Goal: Information Seeking & Learning: Compare options

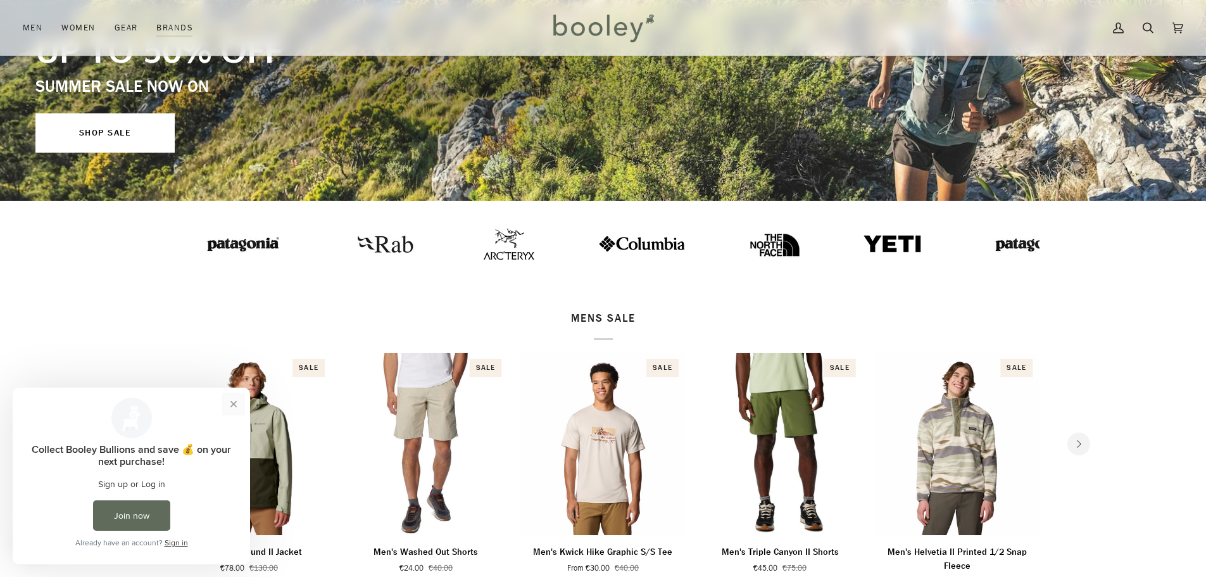
click at [238, 400] on button "Close prompt" at bounding box center [233, 404] width 23 height 23
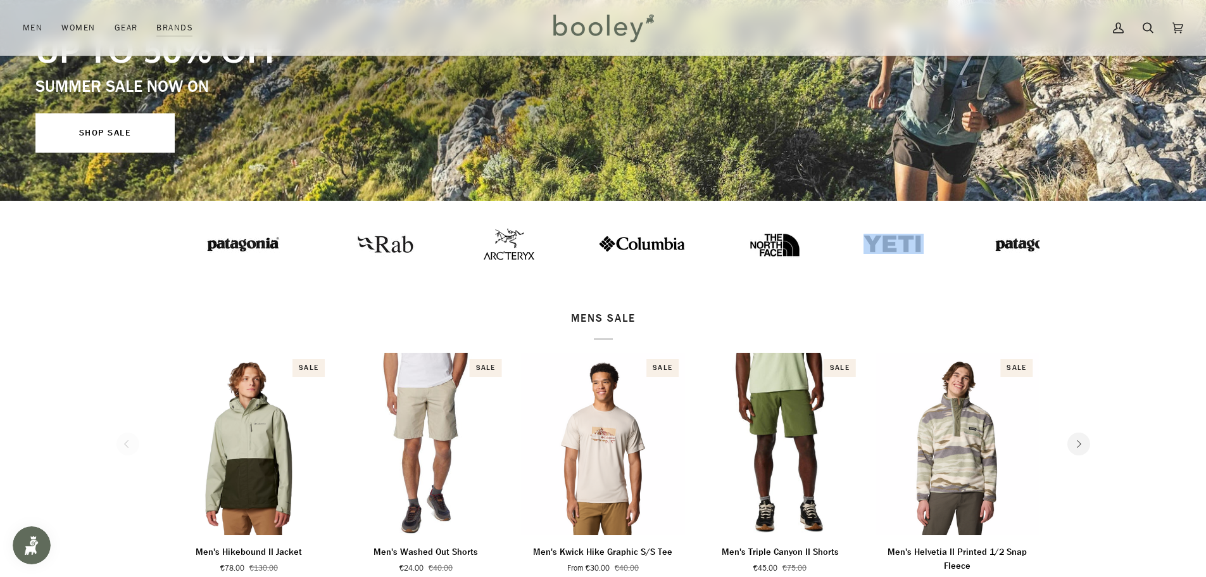
drag, startPoint x: 723, startPoint y: 255, endPoint x: 1105, endPoint y: 226, distance: 382.9
click at [1101, 223] on div at bounding box center [603, 244] width 1206 height 87
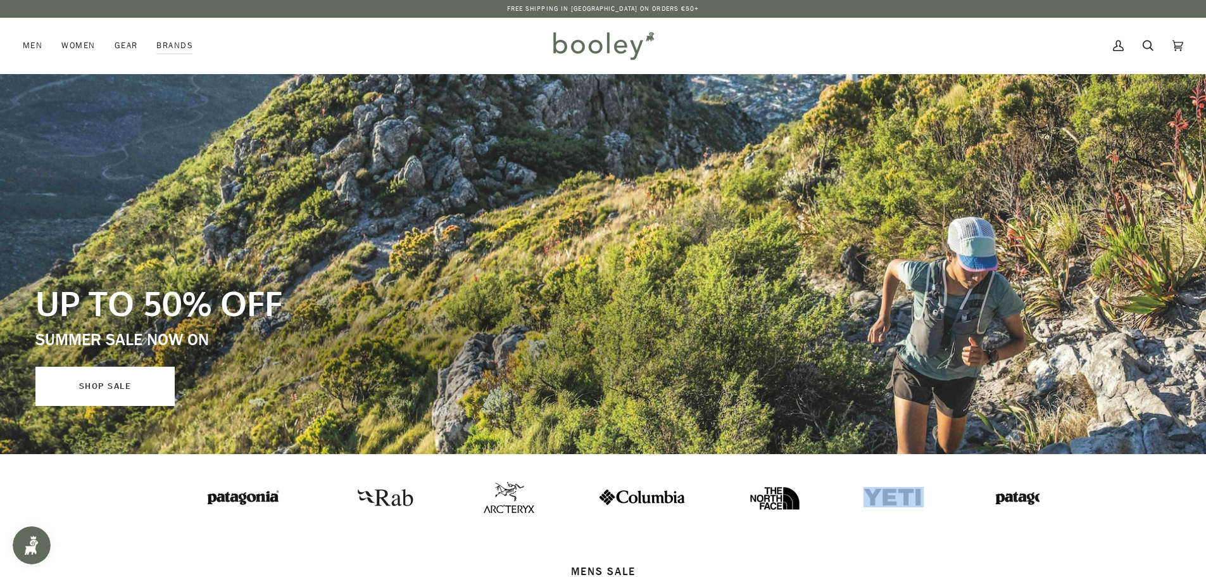
click at [117, 400] on link "SHOP SALE" at bounding box center [104, 386] width 139 height 39
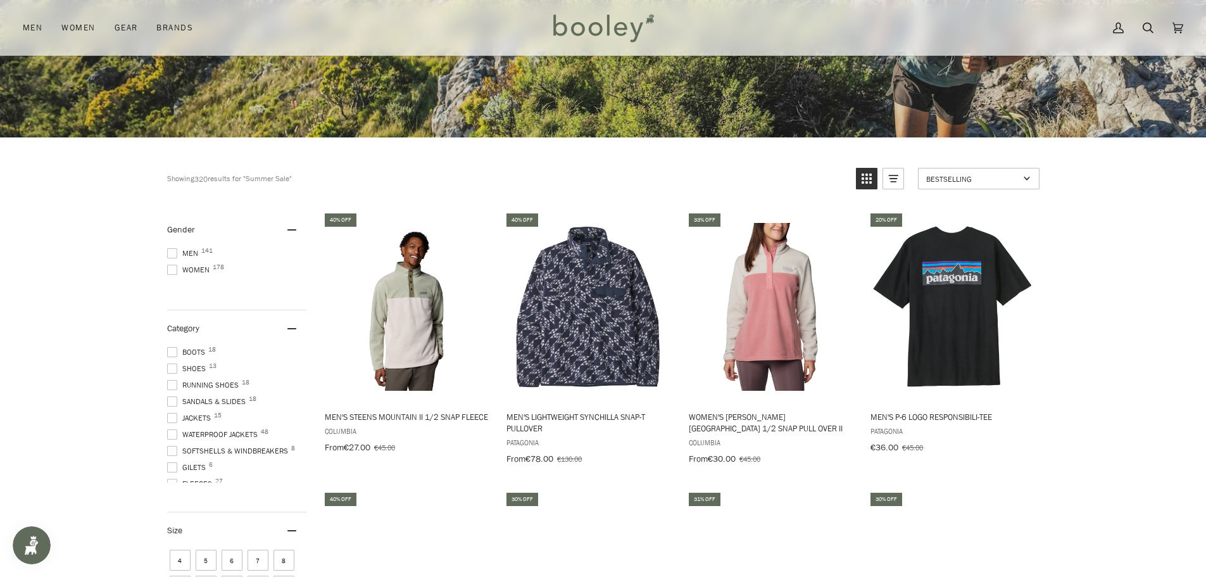
click at [174, 251] on span at bounding box center [172, 253] width 10 height 10
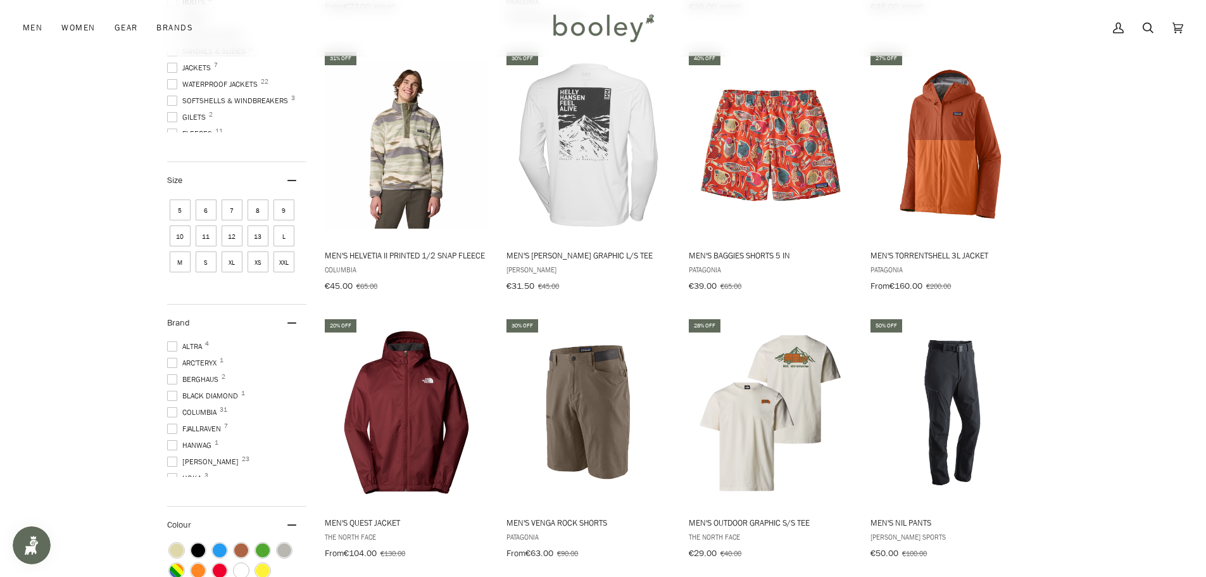
scroll to position [748, 0]
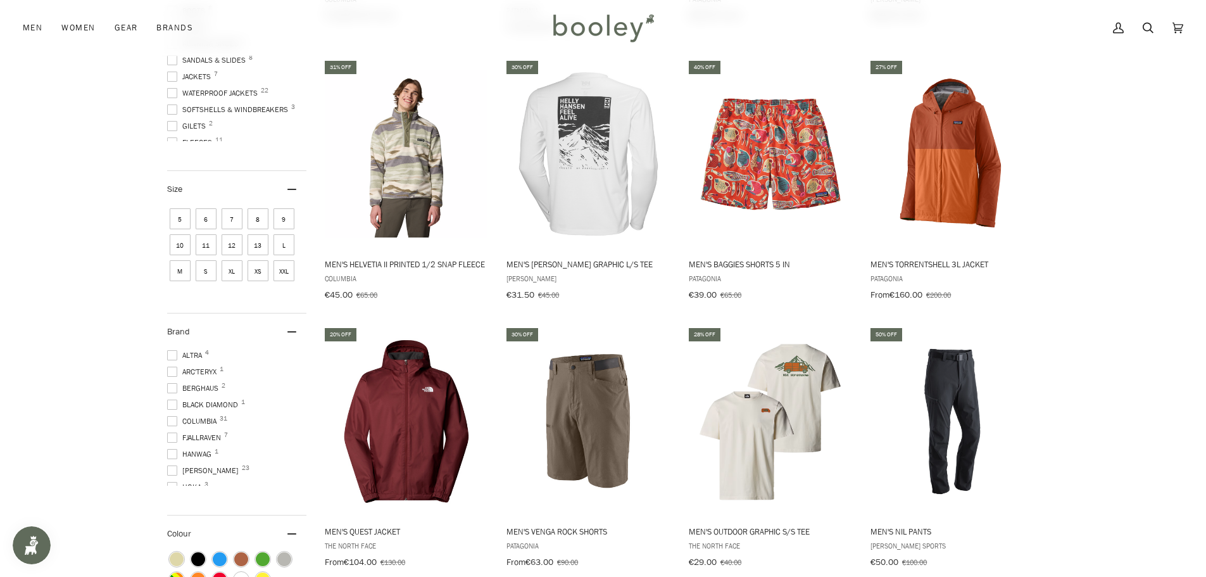
click at [169, 432] on span at bounding box center [172, 437] width 10 height 10
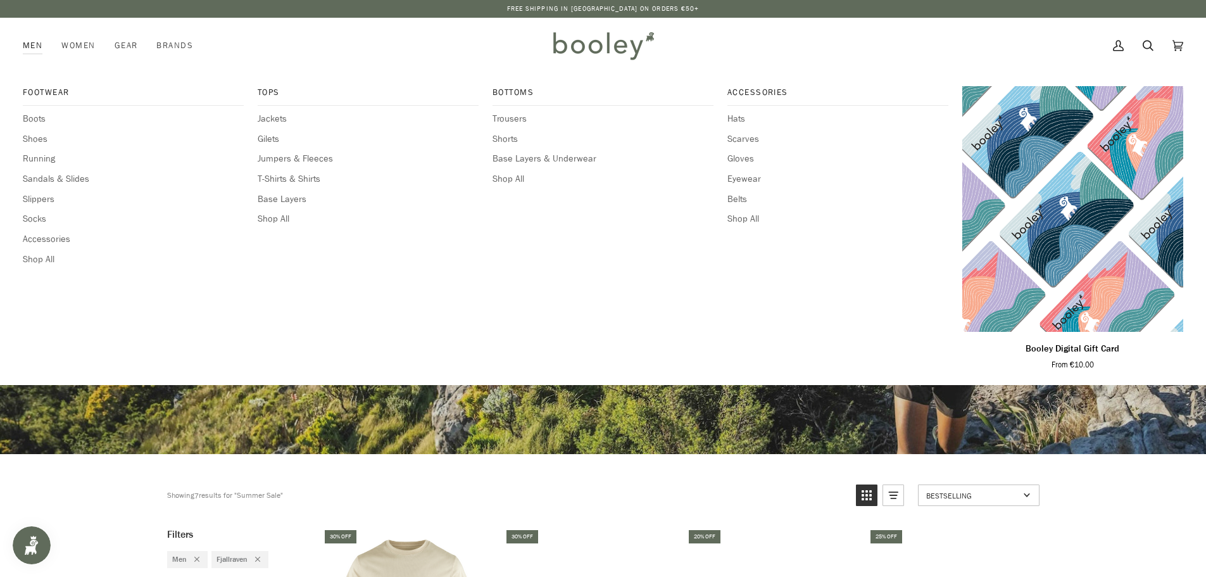
click at [32, 47] on link "Men" at bounding box center [37, 46] width 29 height 56
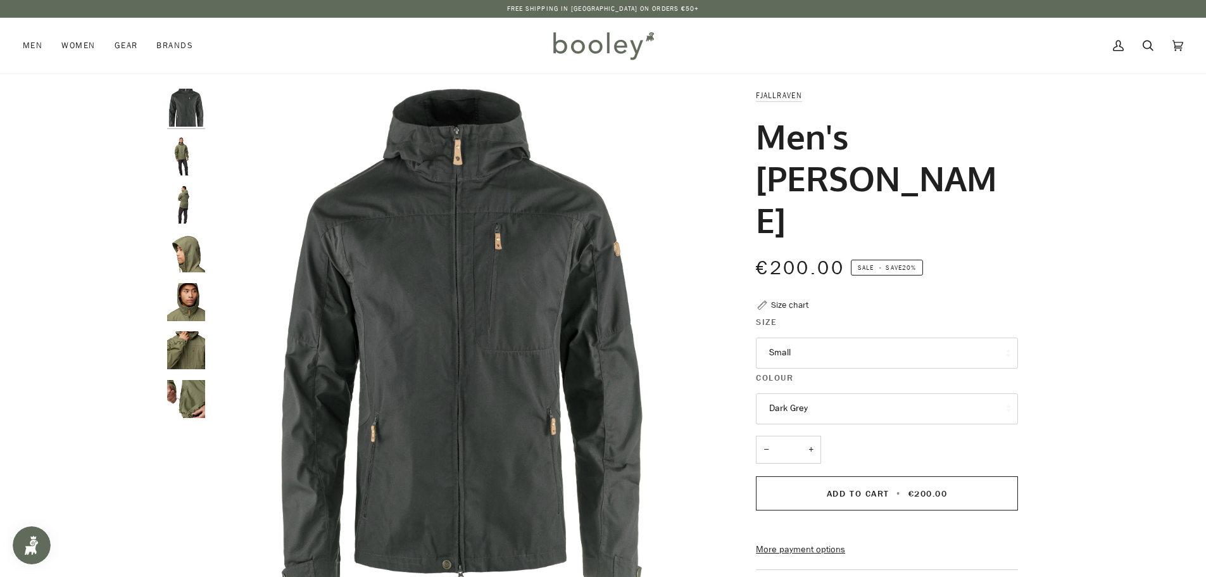
click at [188, 152] on img "Fjallraven Men's Sten Jacket - Booley Galway" at bounding box center [186, 156] width 38 height 38
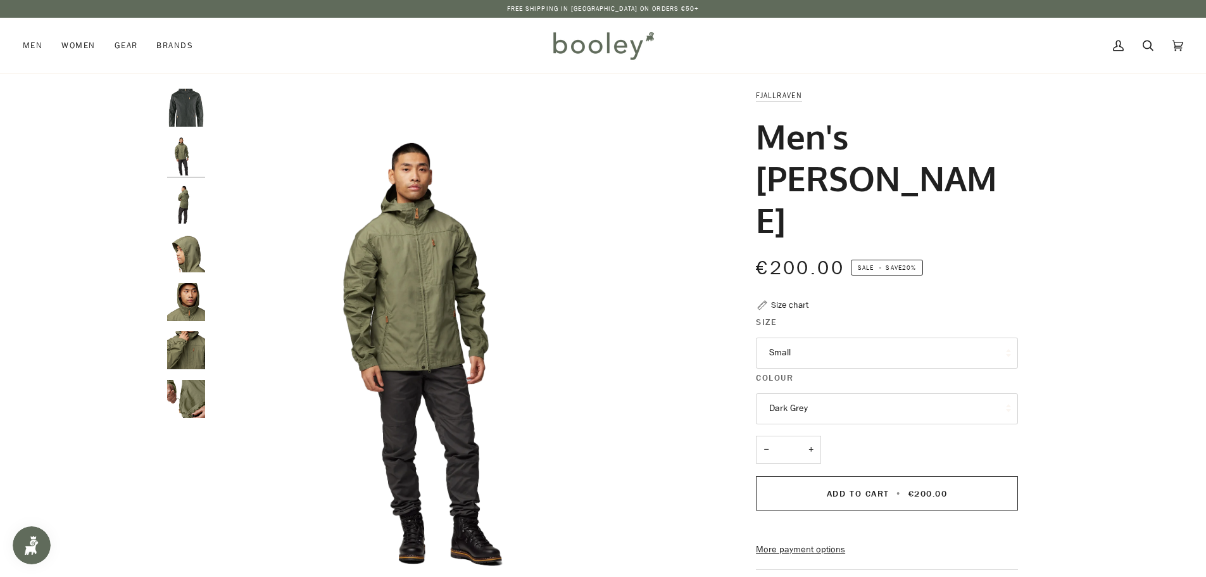
click at [194, 112] on img "Fjallraven Men's Sten Jacket Dark Grey - Booley Galway" at bounding box center [186, 108] width 38 height 38
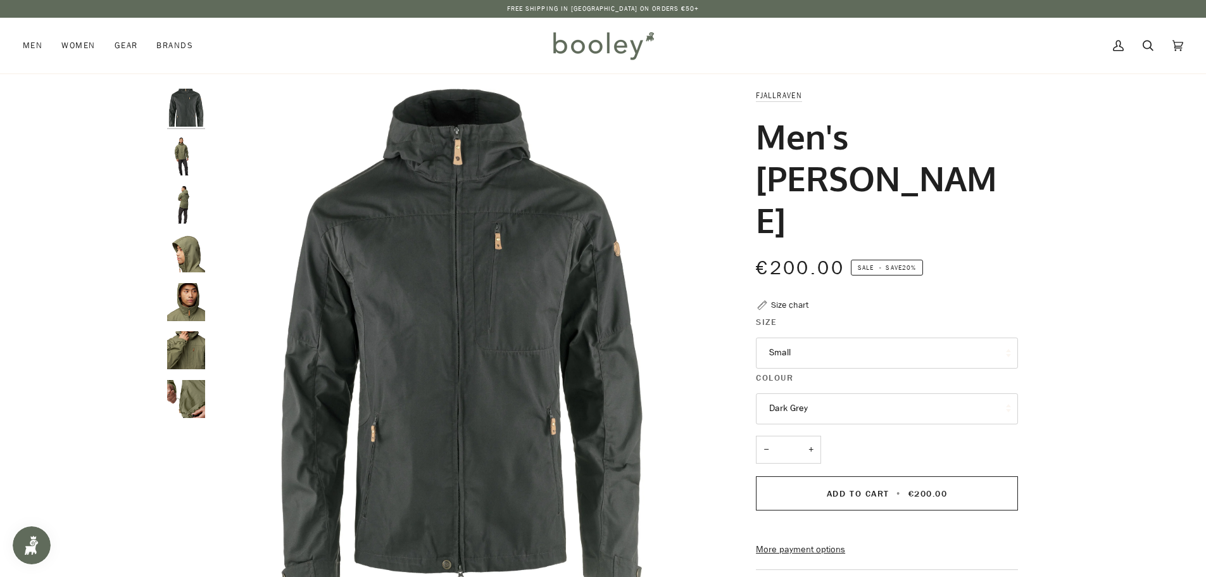
click at [189, 189] on img "Fjallraven Men's Sten Jacket - Booley Galway" at bounding box center [186, 205] width 38 height 38
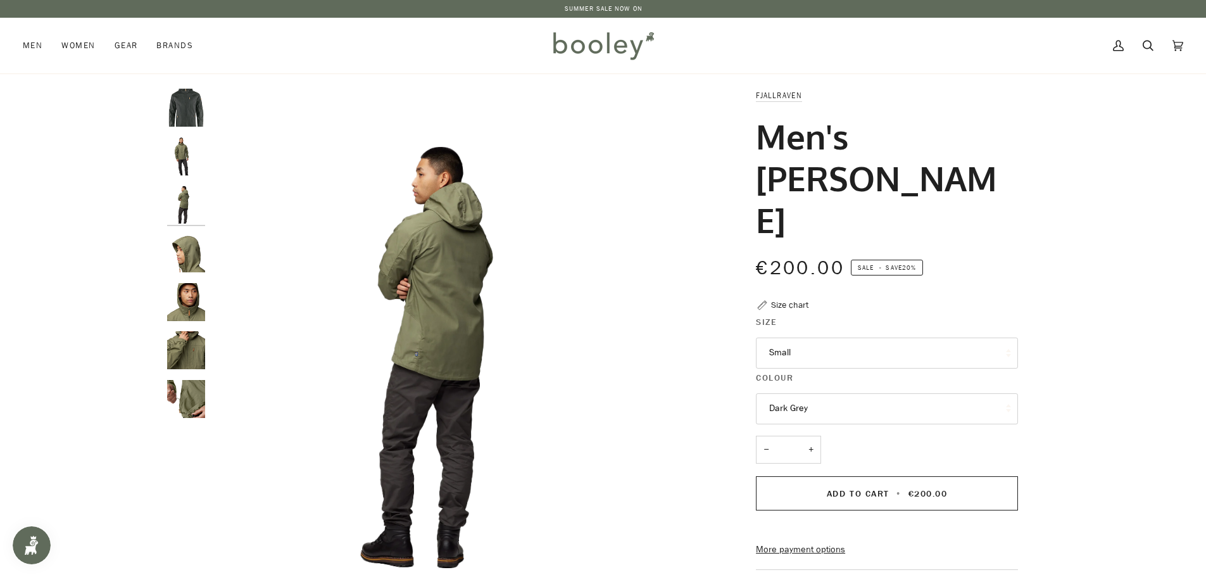
click at [195, 117] on img "Fjallraven Men's Sten Jacket Dark Grey - Booley Galway" at bounding box center [186, 108] width 38 height 38
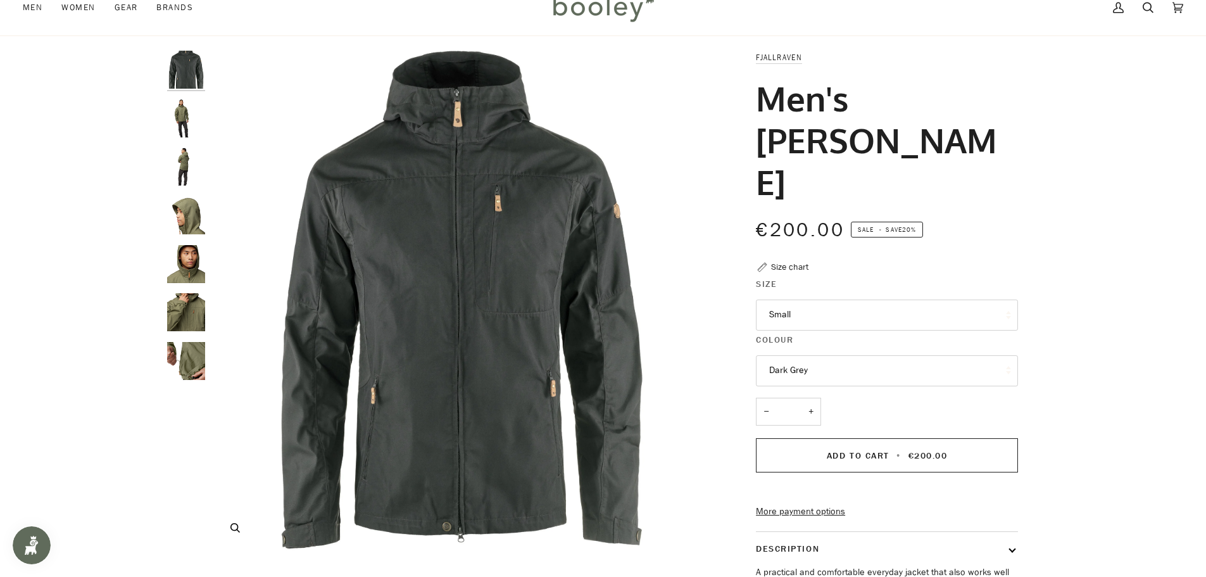
scroll to position [190, 0]
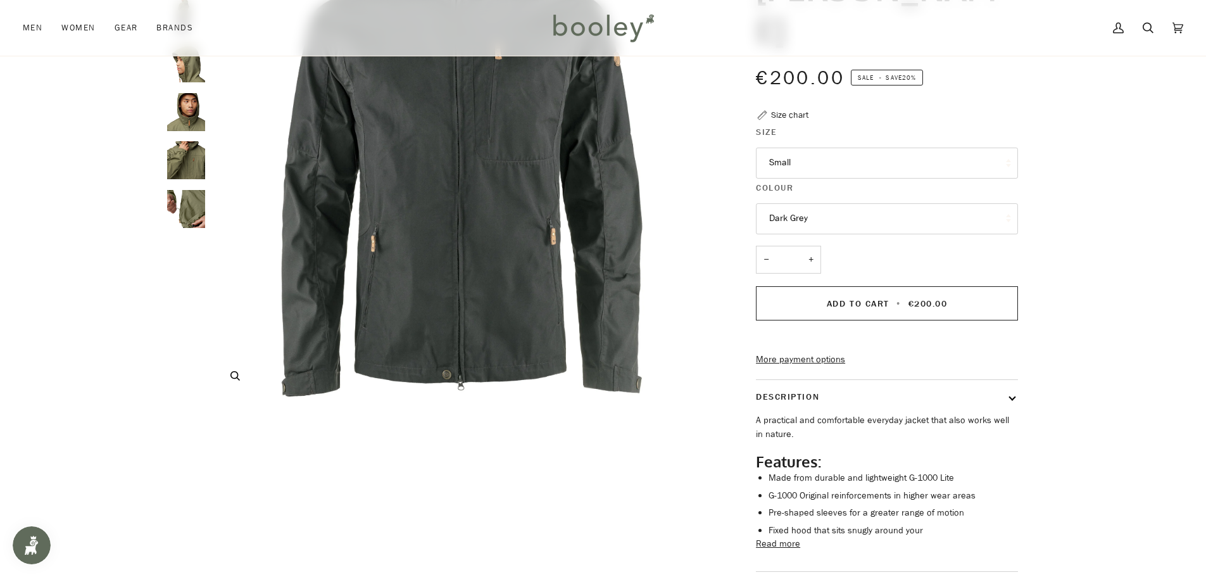
click at [410, 292] on img "Fjallraven Men's Sten Jacket Dark Grey - Booley Galway" at bounding box center [461, 149] width 501 height 501
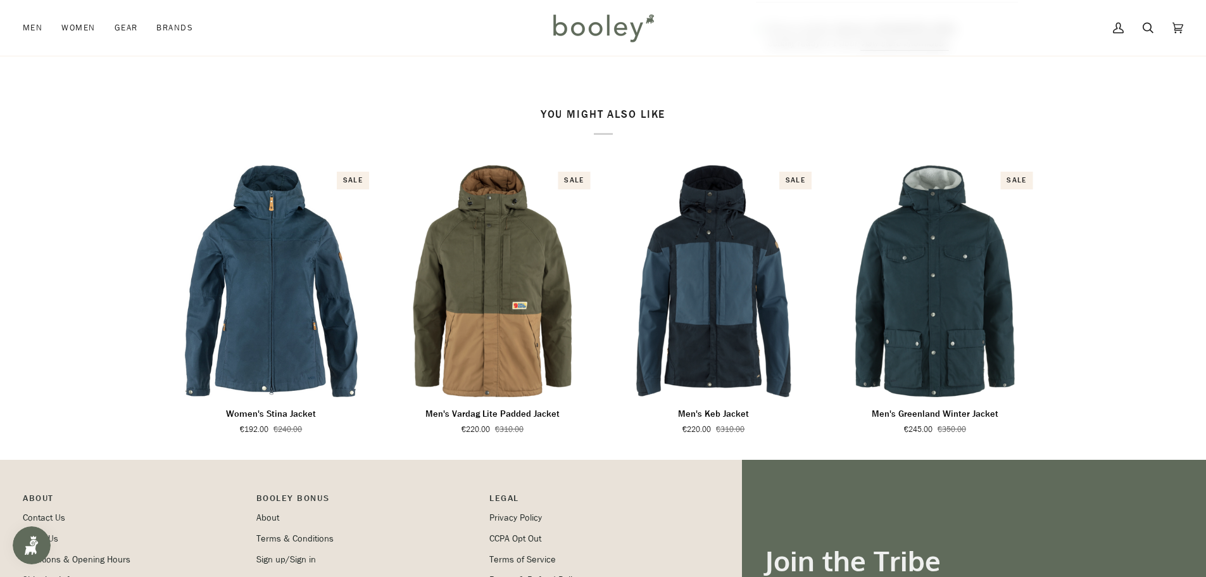
scroll to position [760, 0]
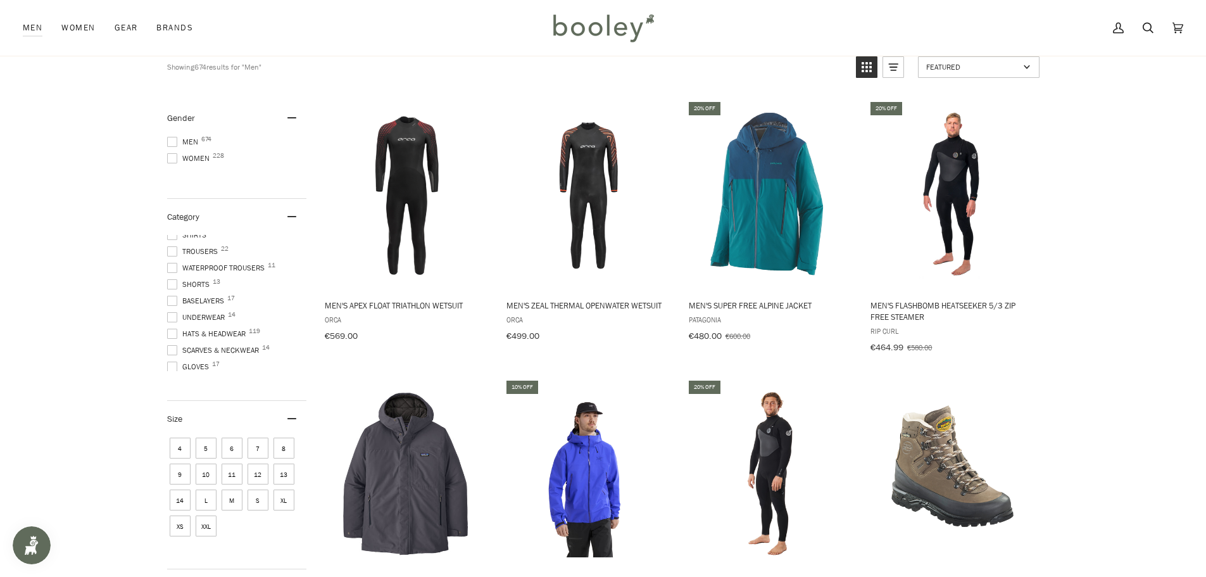
scroll to position [253, 0]
click at [172, 137] on span at bounding box center [172, 142] width 10 height 10
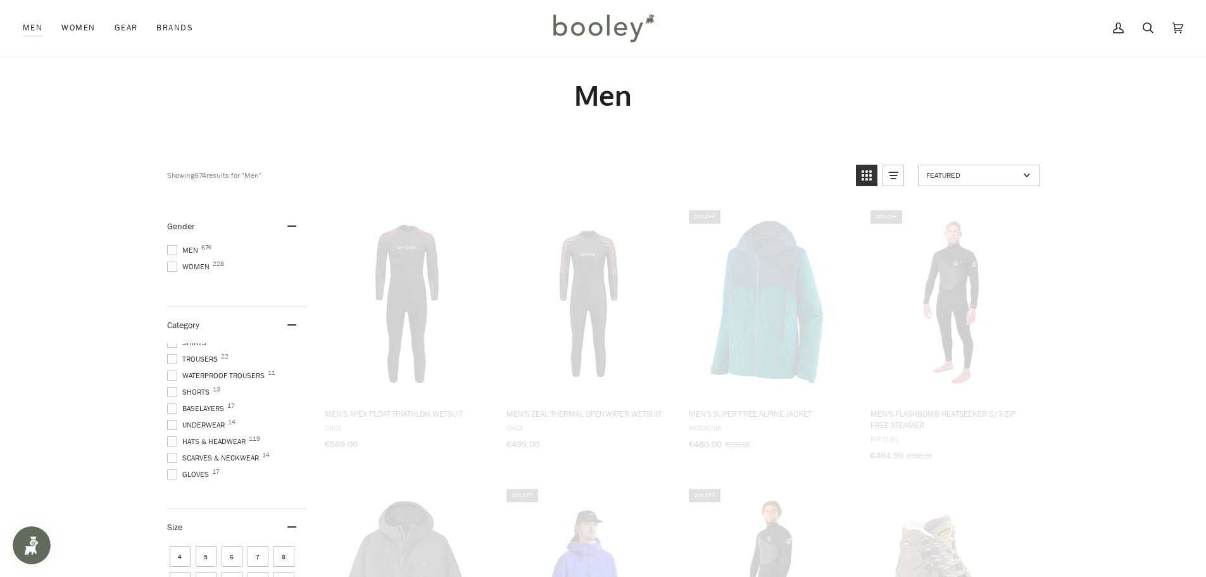
scroll to position [0, 0]
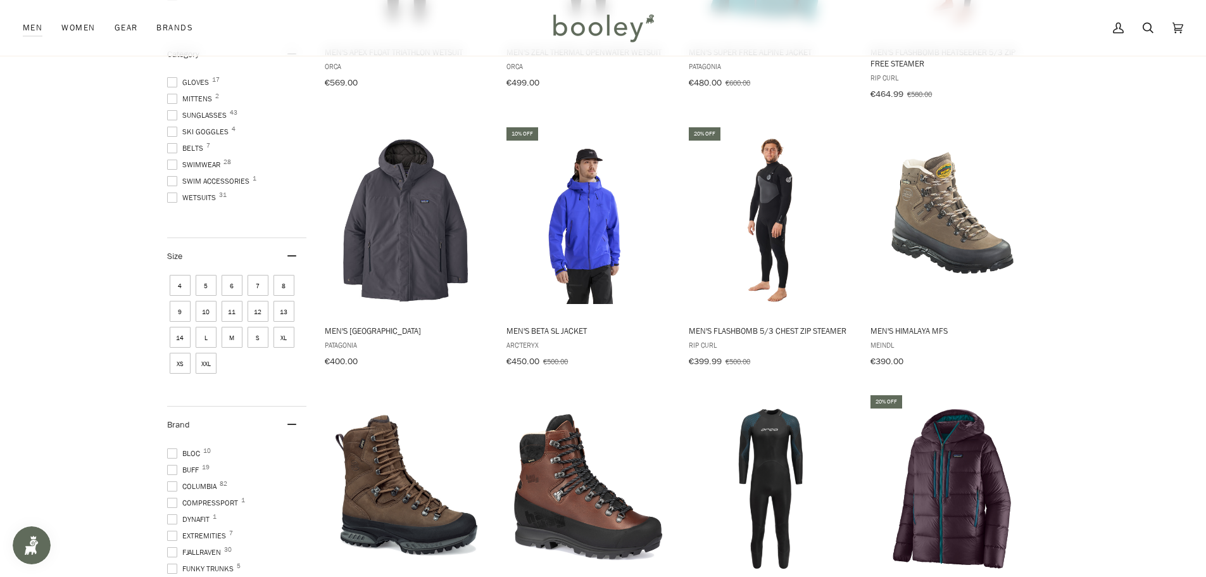
scroll to position [190, 0]
click at [170, 484] on span at bounding box center [172, 489] width 10 height 10
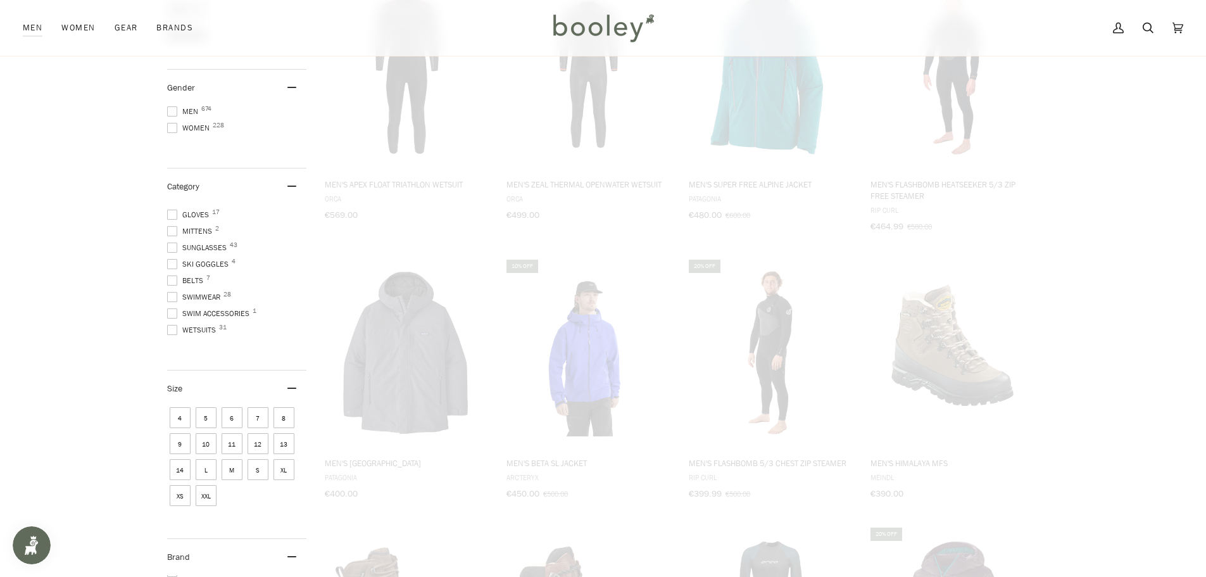
scroll to position [6, 0]
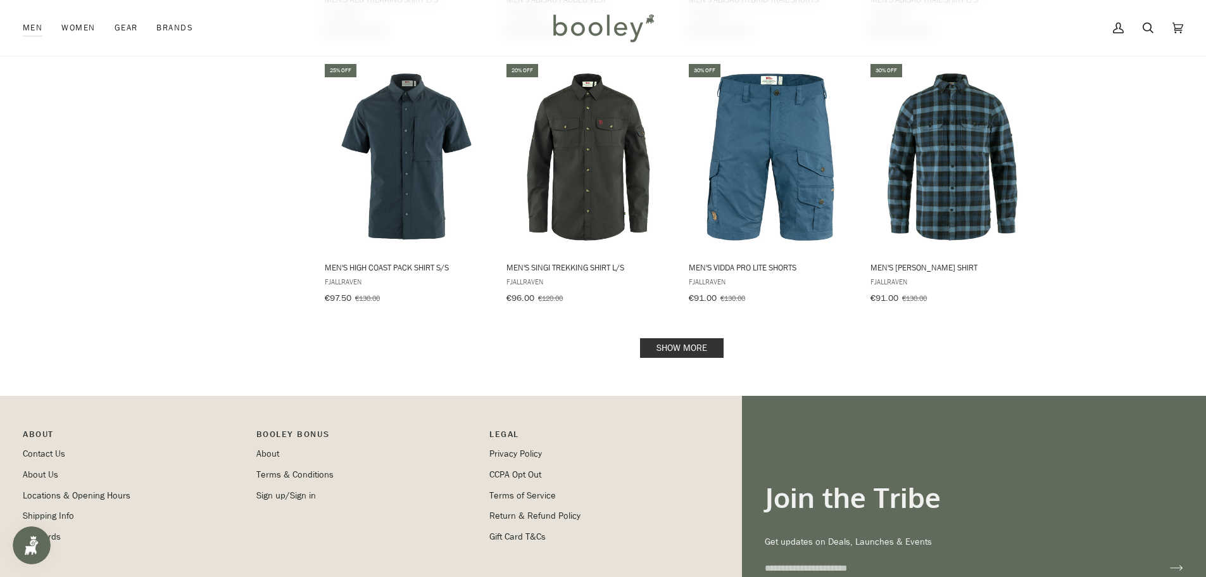
scroll to position [1319, 0]
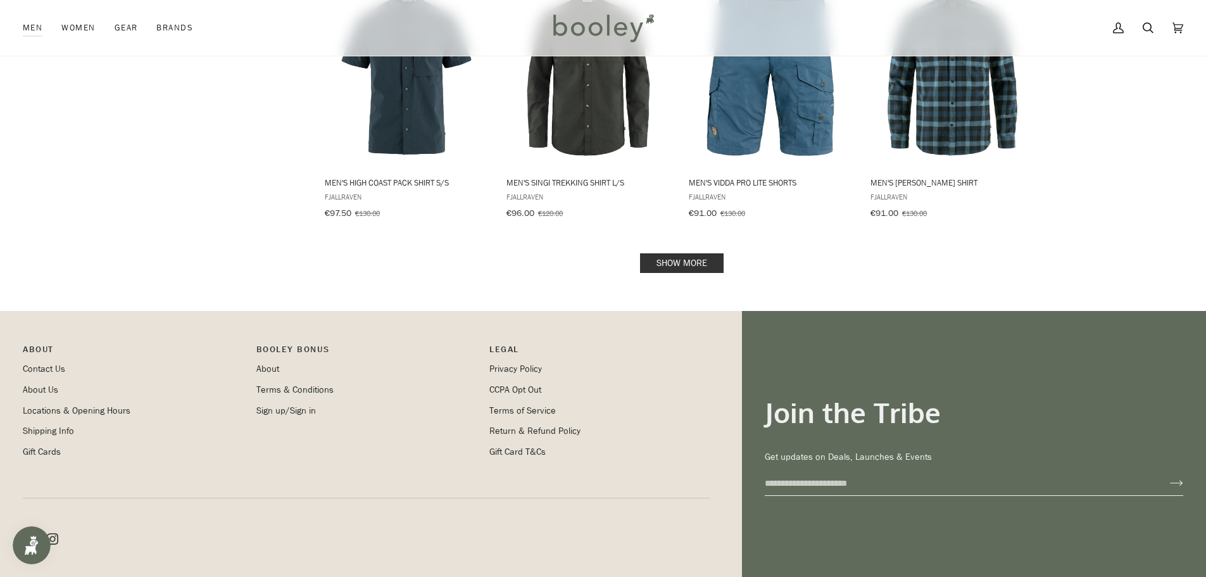
click at [693, 257] on link "Show more" at bounding box center [682, 263] width 84 height 20
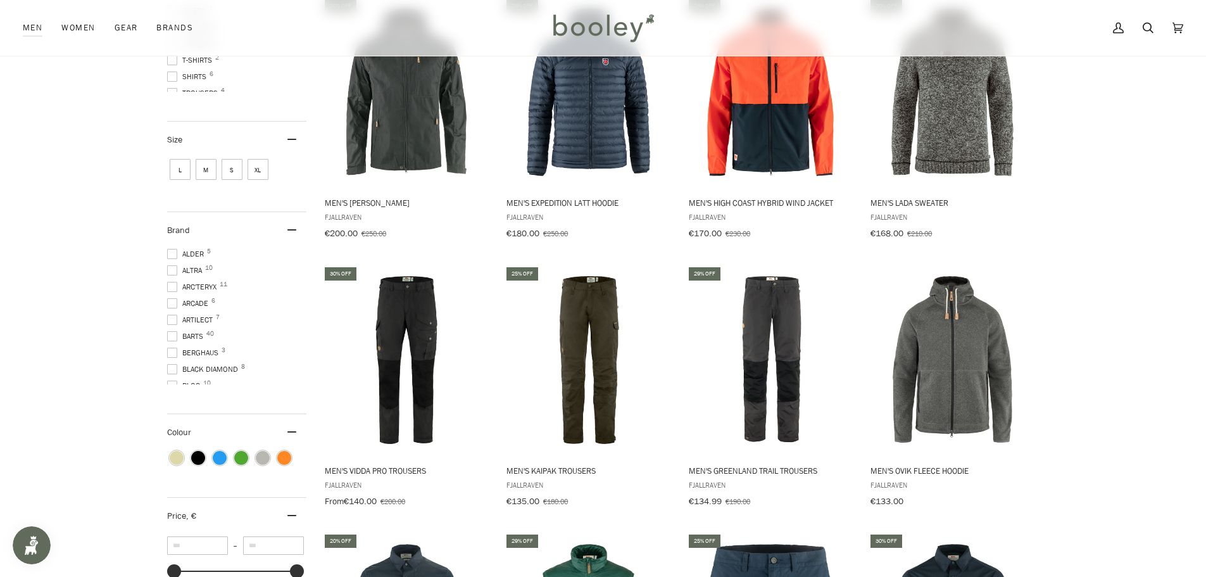
click at [169, 282] on span at bounding box center [172, 287] width 10 height 10
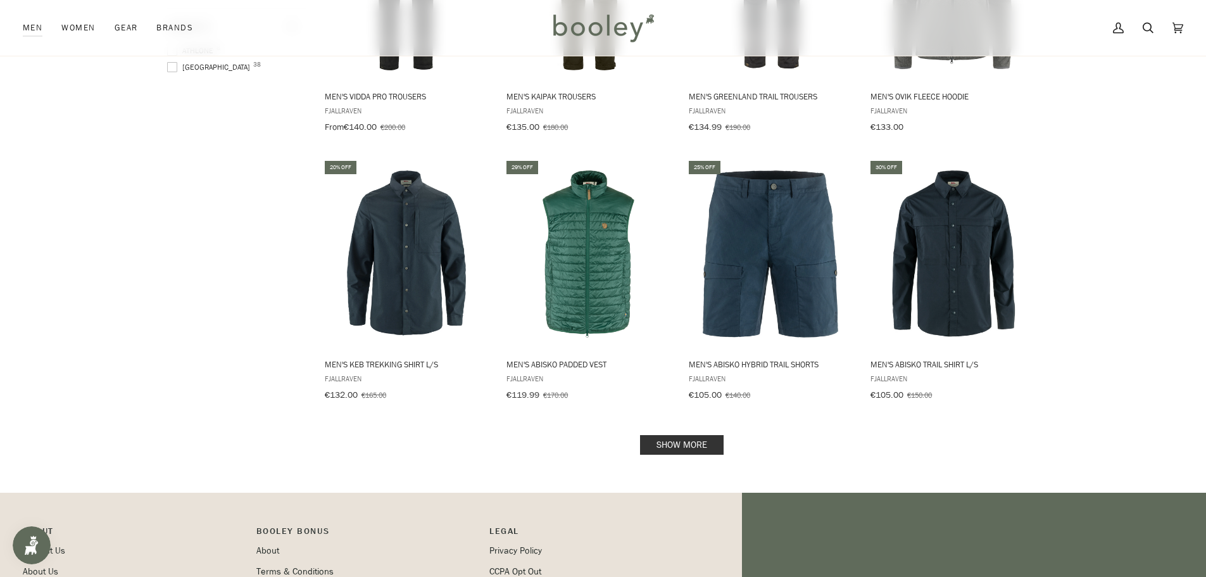
scroll to position [1142, 0]
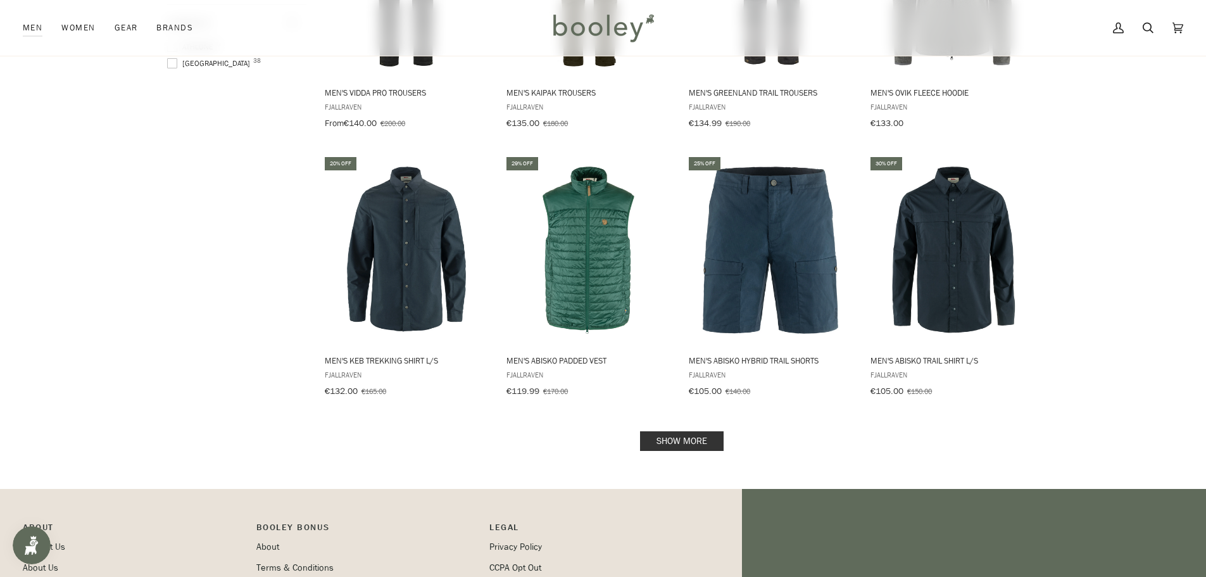
click at [722, 431] on link "Show more" at bounding box center [682, 441] width 84 height 20
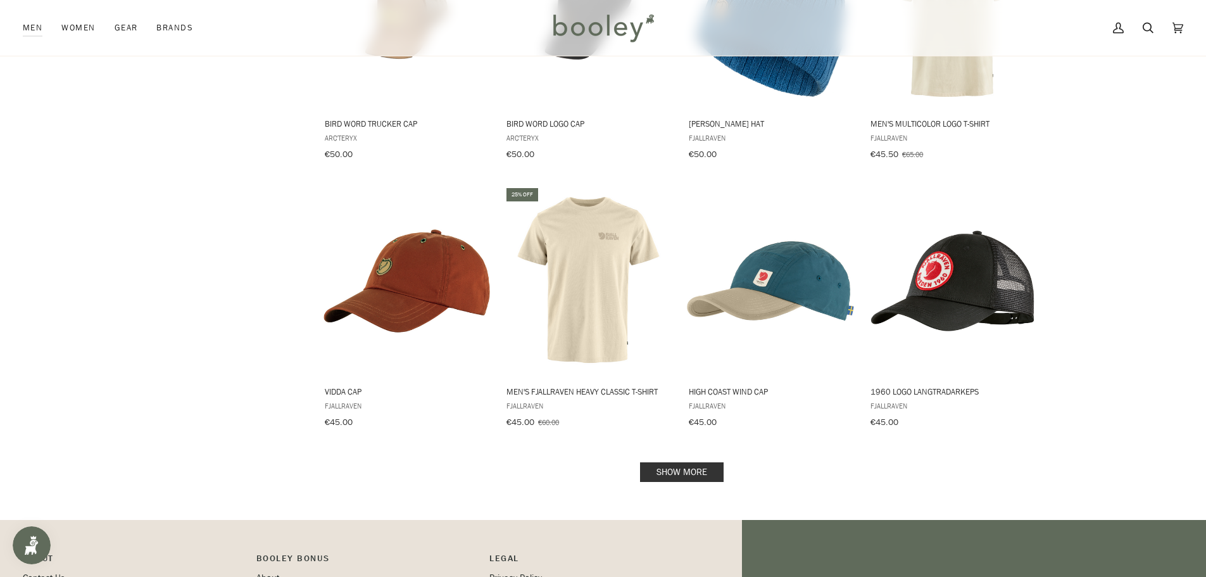
scroll to position [2598, 0]
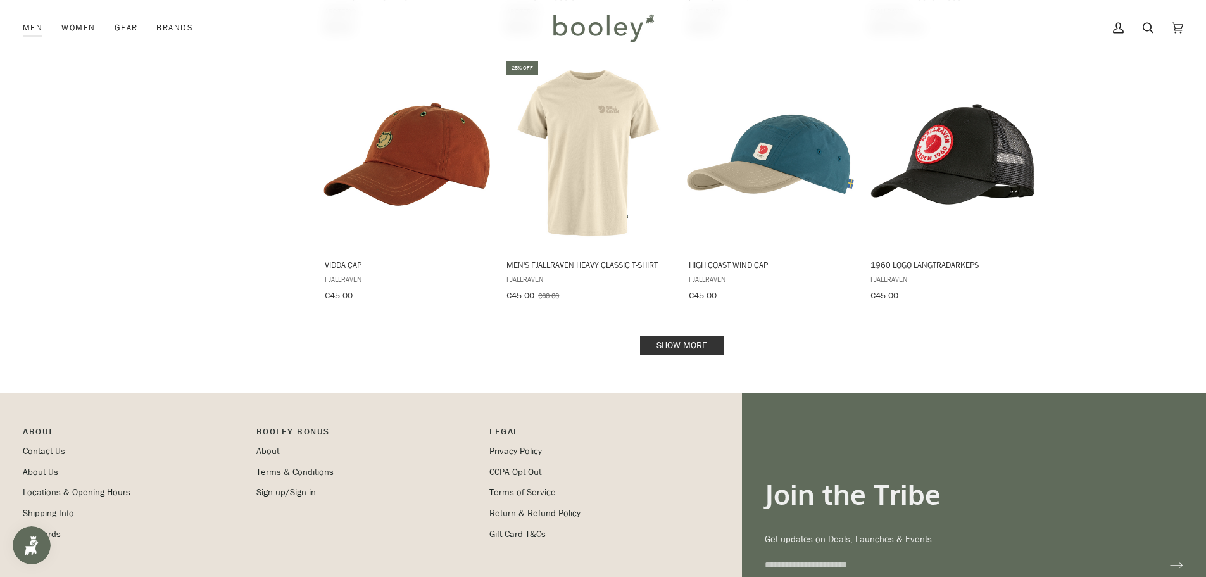
click at [671, 336] on link "Show more" at bounding box center [682, 346] width 84 height 20
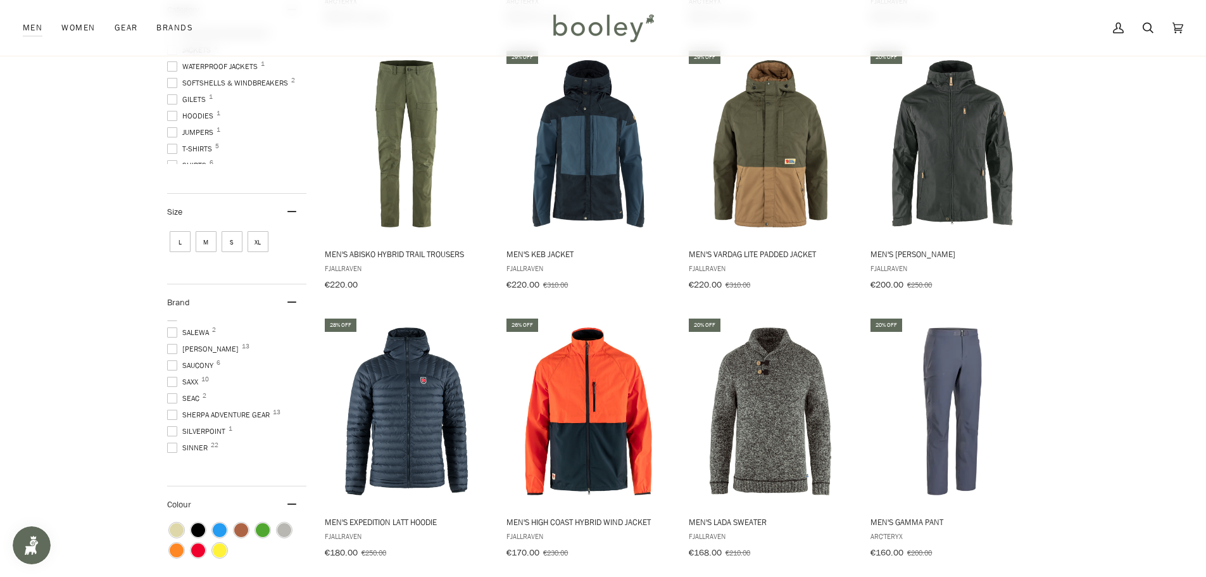
scroll to position [633, 0]
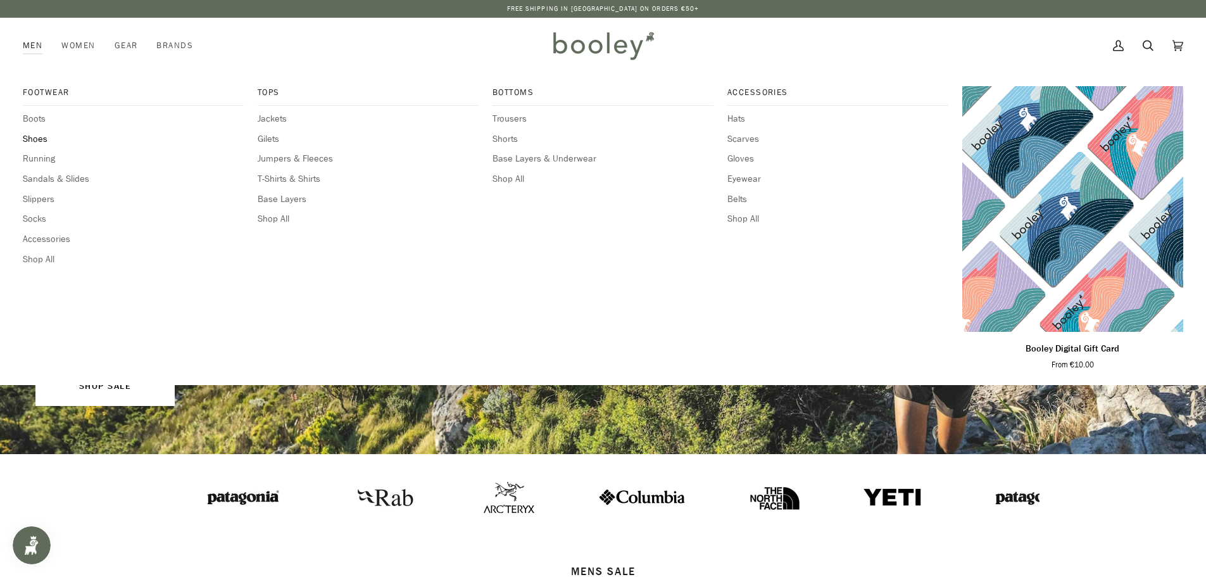
click at [34, 134] on span "Shoes" at bounding box center [133, 139] width 221 height 14
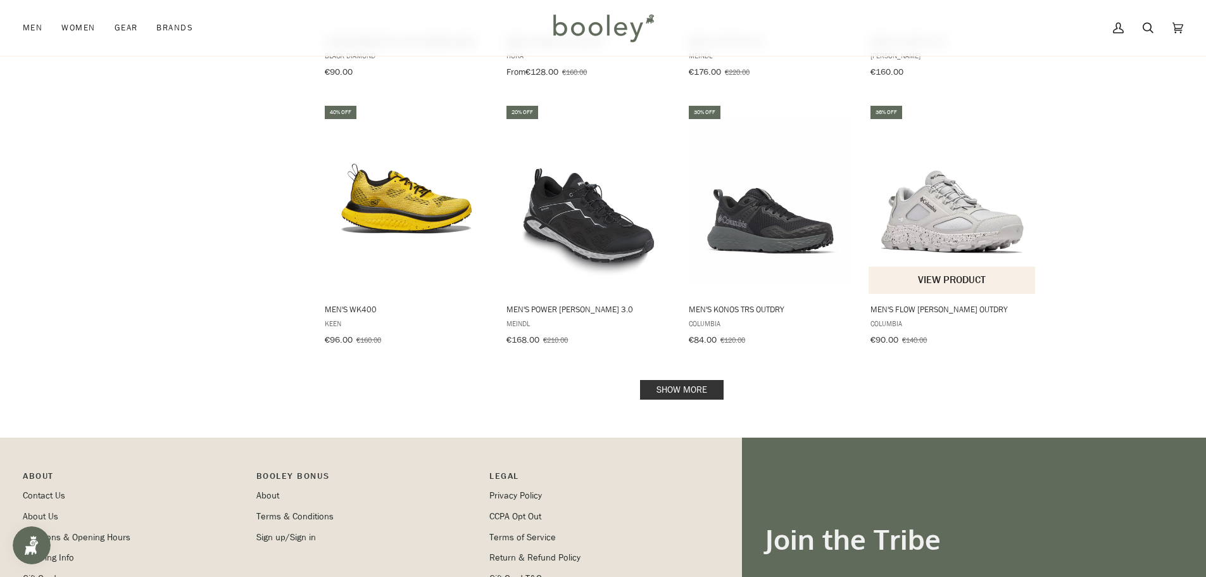
scroll to position [1203, 0]
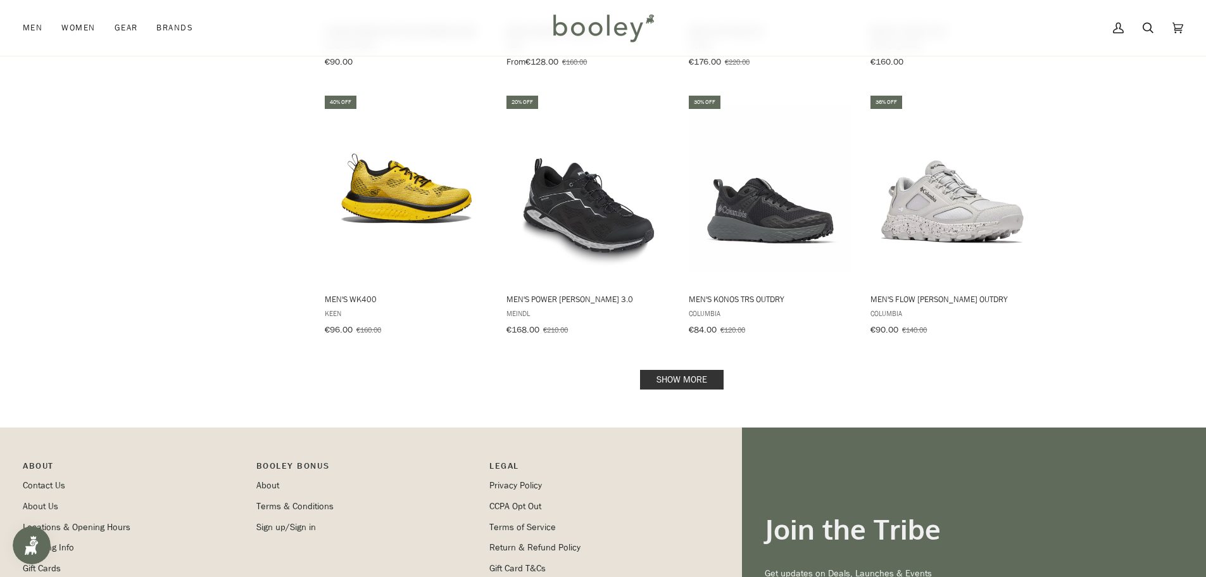
click at [717, 370] on link "Show more" at bounding box center [682, 380] width 84 height 20
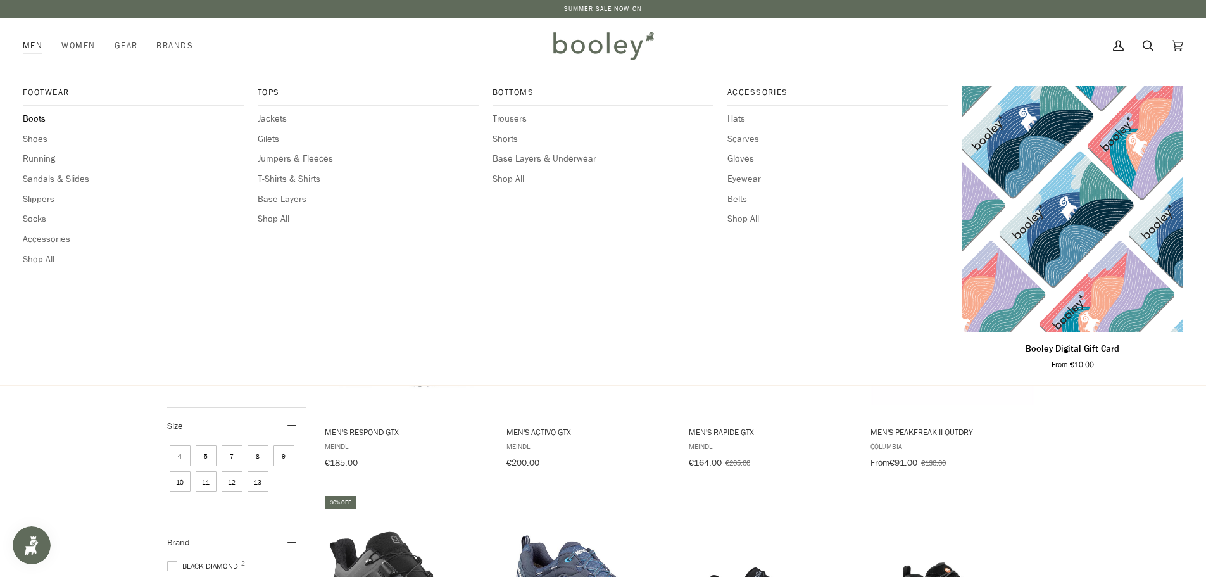
click at [37, 119] on span "Boots" at bounding box center [133, 119] width 221 height 14
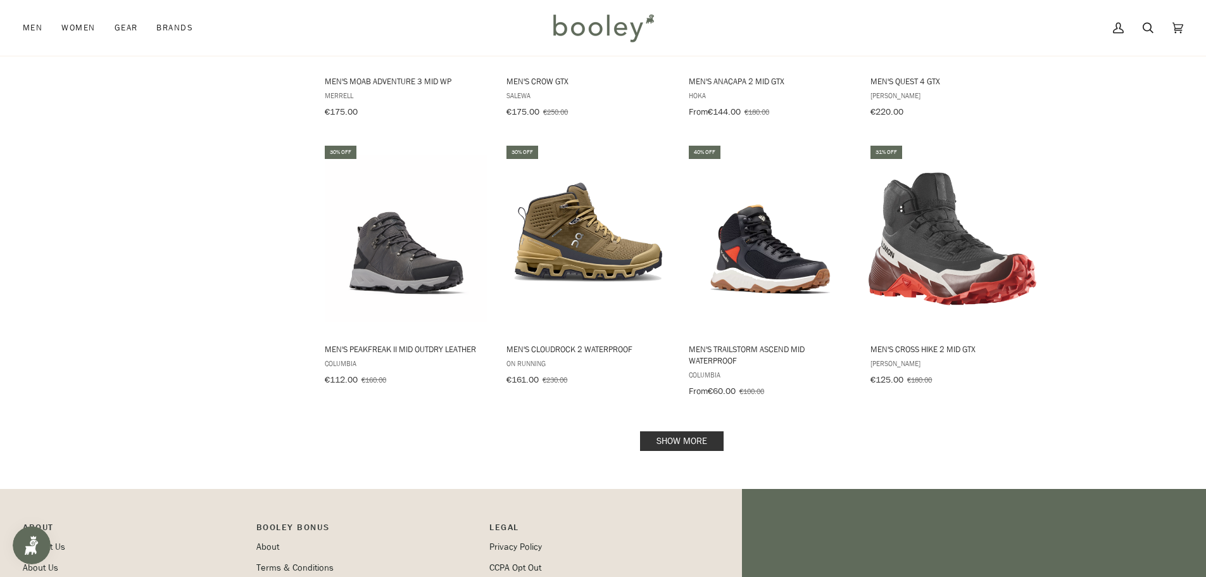
scroll to position [1203, 0]
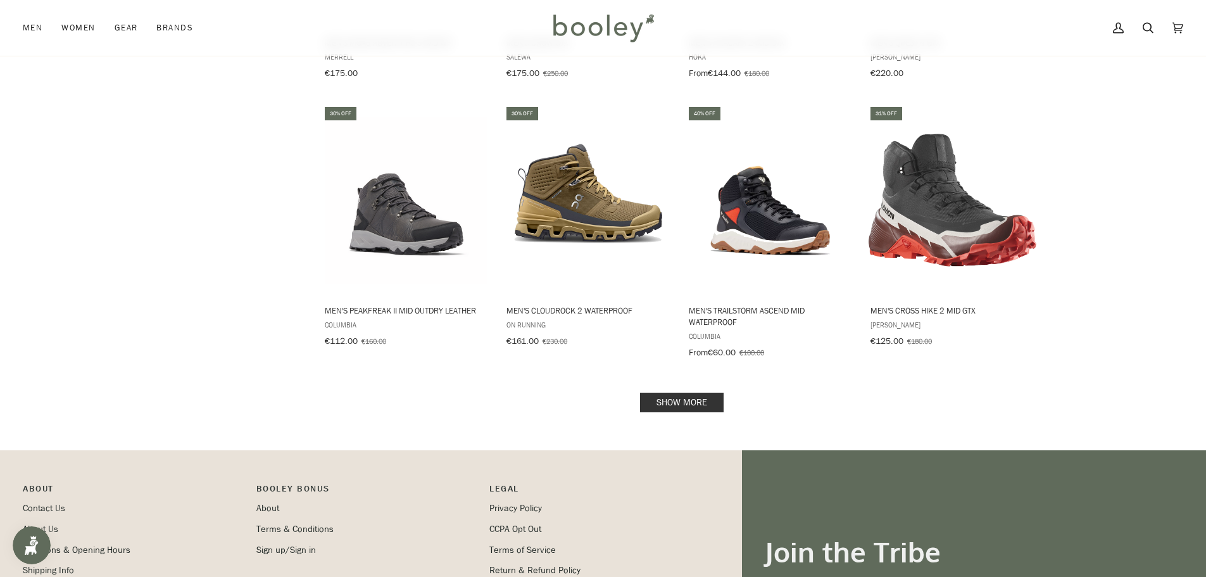
click at [717, 393] on link "Show more" at bounding box center [682, 403] width 84 height 20
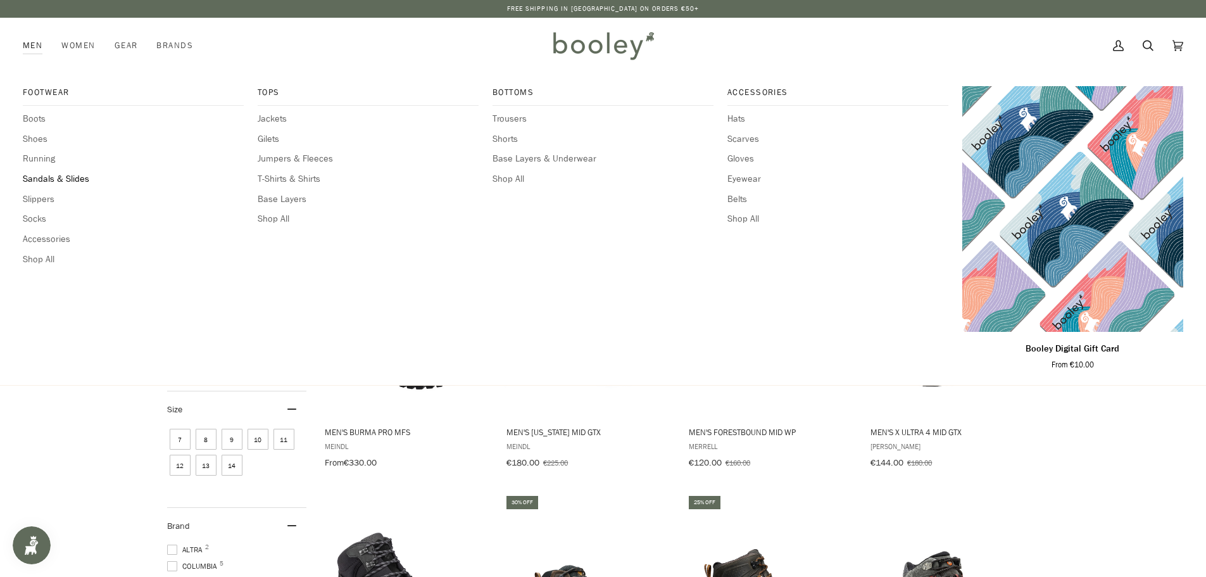
click at [53, 177] on span "Sandals & Slides" at bounding box center [133, 179] width 221 height 14
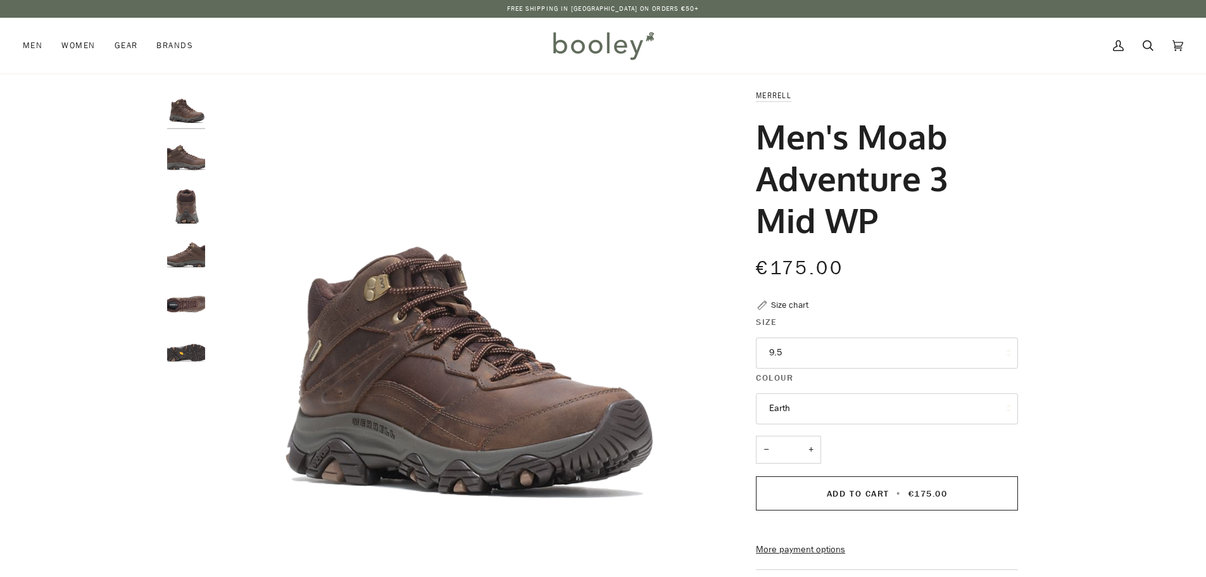
click at [186, 159] on img "Merrell Men's Moab Adventure 3 Mid WP Earth - Booley Galway" at bounding box center [186, 156] width 38 height 38
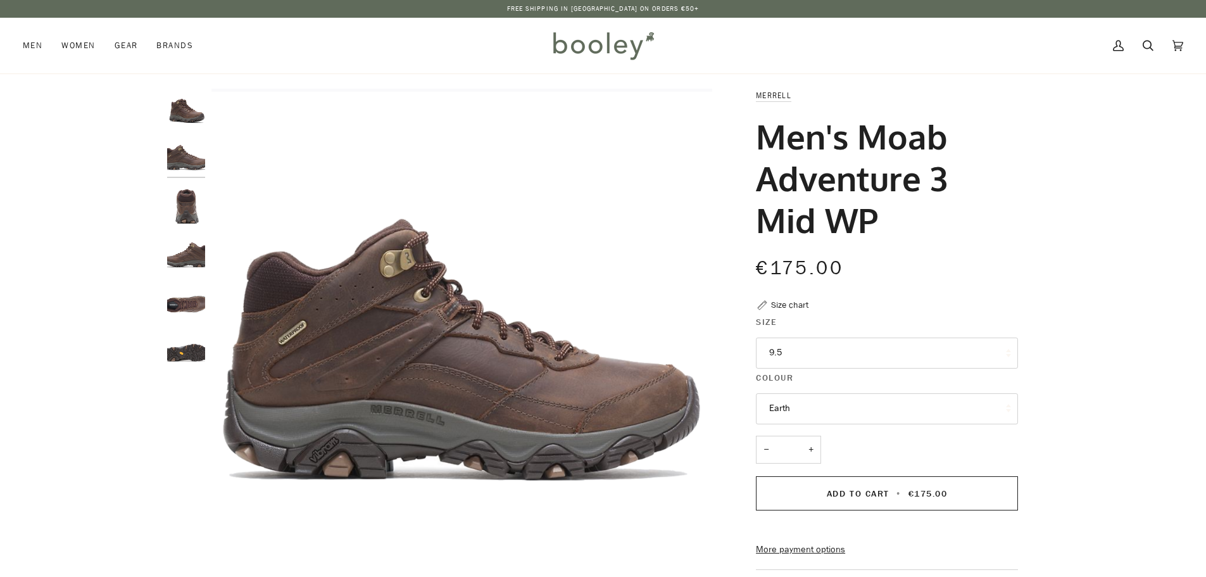
click at [183, 200] on img "Merrell Men's Moab Adventure 3 Mid WP Earth - Booley Galway" at bounding box center [186, 205] width 38 height 38
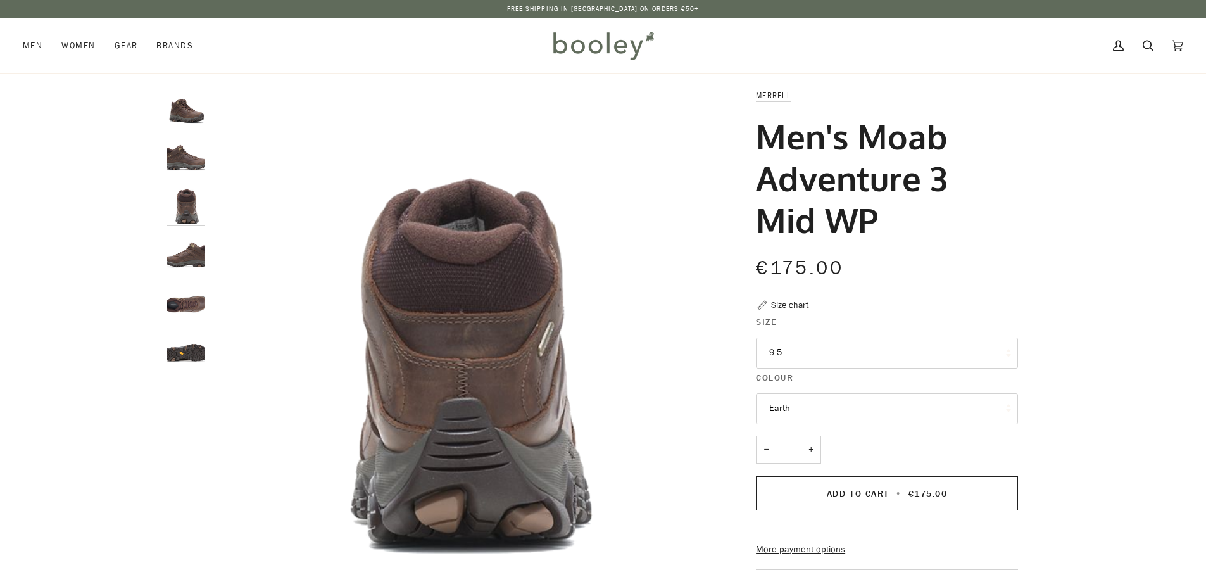
click at [184, 246] on img "Merrell Men's Moab Adventure 3 Mid WP Earth - Booley Galway" at bounding box center [186, 253] width 38 height 38
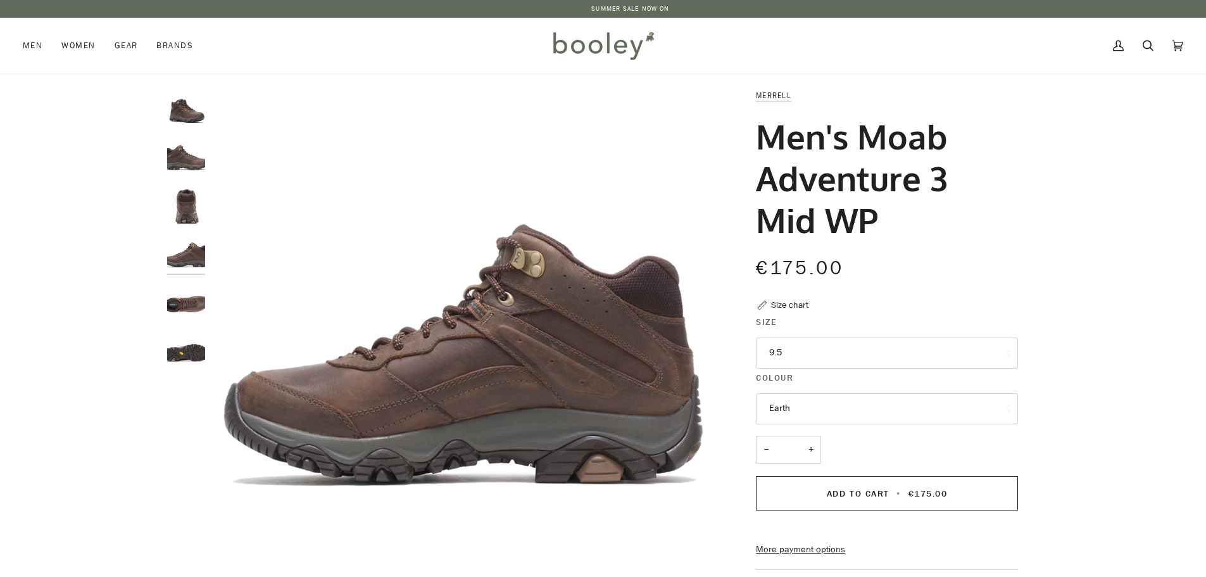
click at [182, 299] on img "Merrell Men's Moab Adventure 3 Mid WP Earth - Booley Galway" at bounding box center [186, 302] width 38 height 38
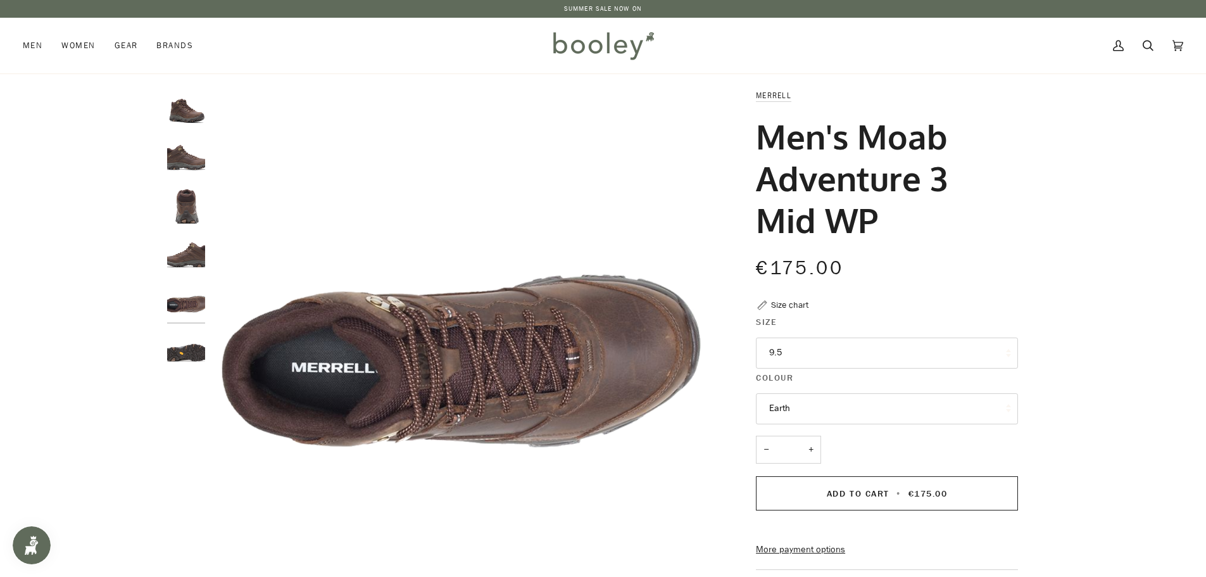
click at [190, 359] on img "Merrell Men's Moab Adventure 3 Mid WP Earth - Booley Galway" at bounding box center [186, 350] width 38 height 38
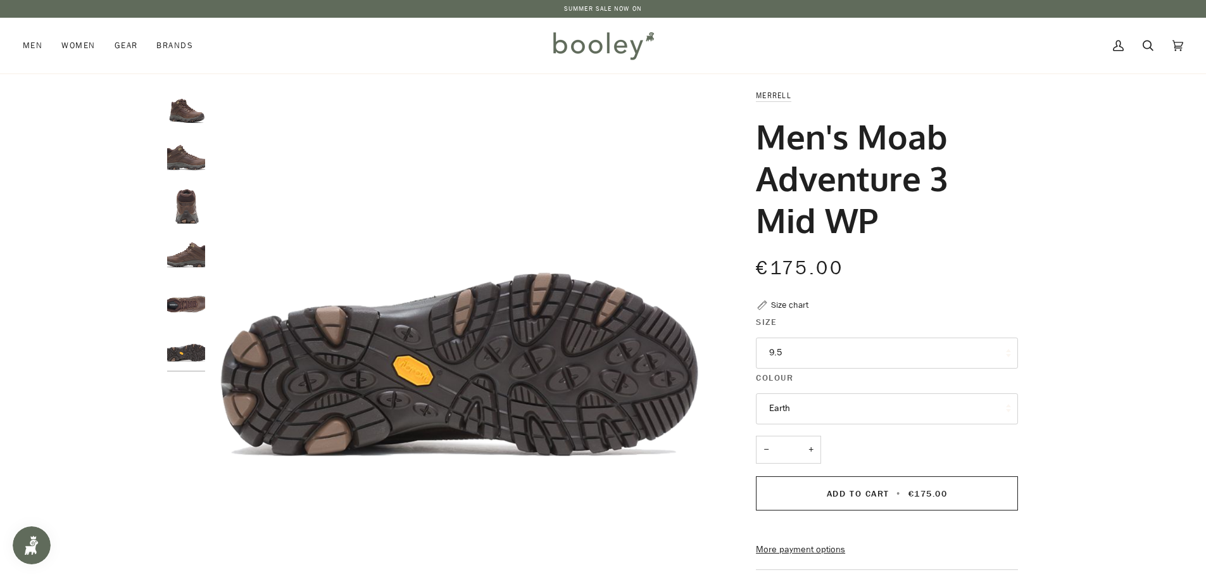
click at [198, 263] on img "Merrell Men's Moab Adventure 3 Mid WP Earth - Booley Galway" at bounding box center [186, 253] width 38 height 38
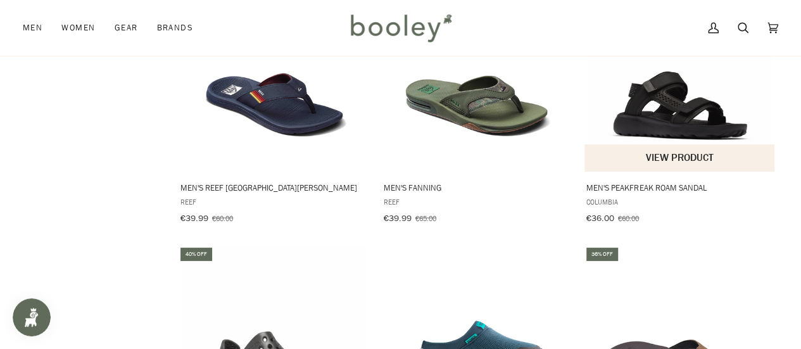
scroll to position [950, 0]
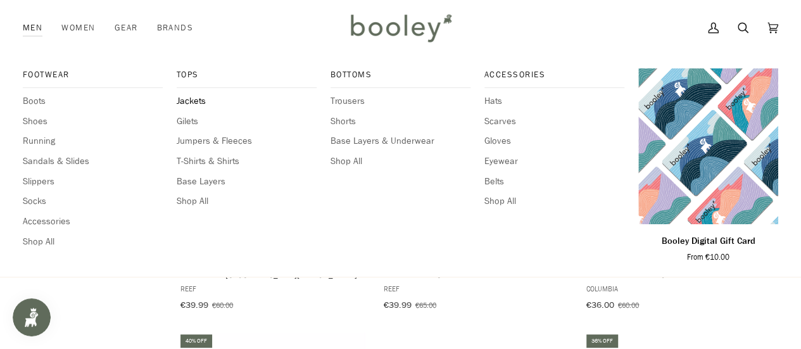
click at [187, 100] on span "Jackets" at bounding box center [247, 101] width 140 height 14
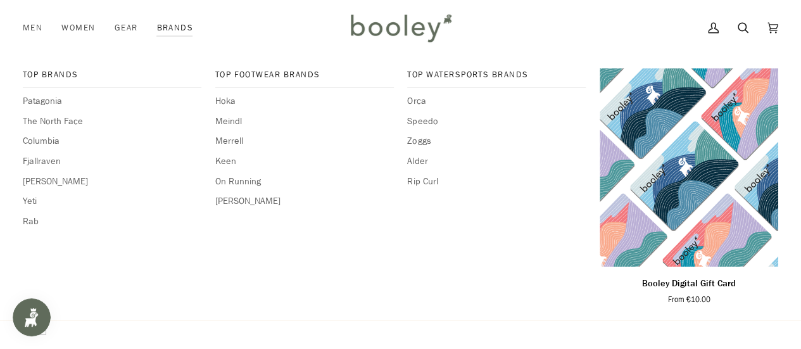
scroll to position [2112, 0]
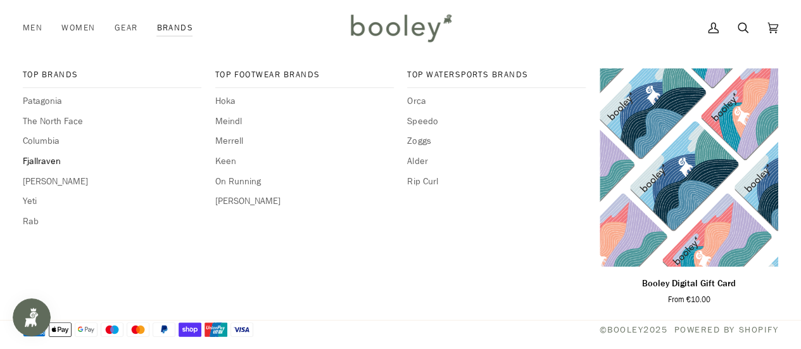
click at [49, 159] on span "Fjallraven" at bounding box center [112, 161] width 179 height 14
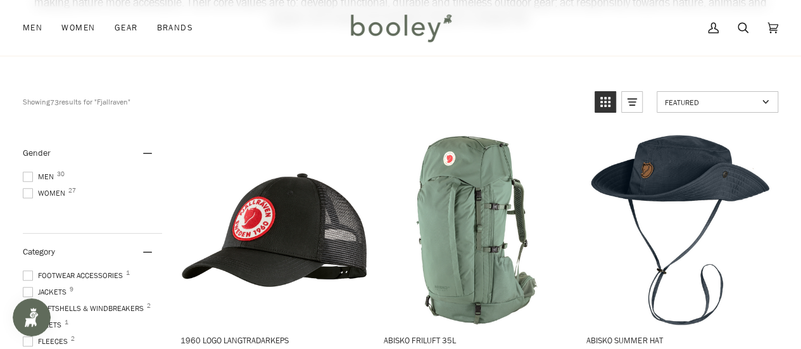
scroll to position [190, 0]
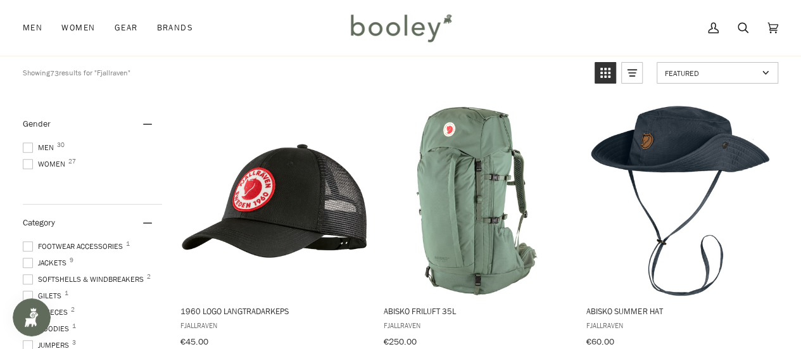
click at [28, 144] on span at bounding box center [28, 147] width 10 height 10
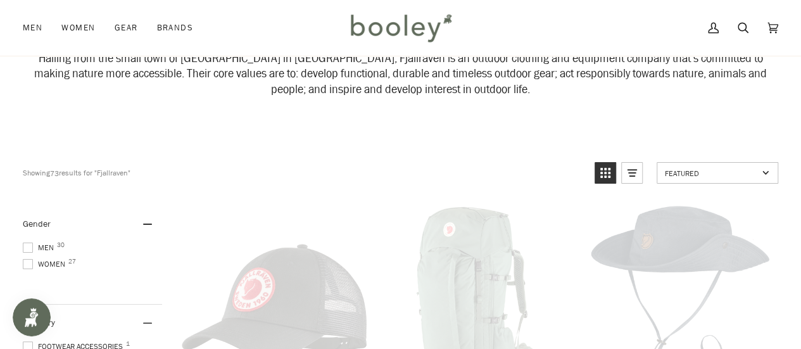
scroll to position [1, 0]
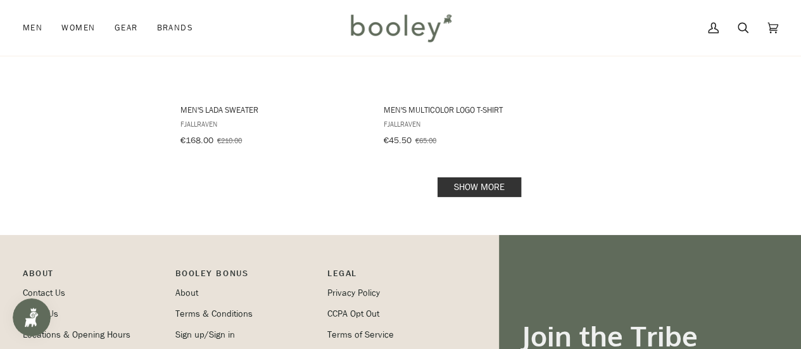
scroll to position [1950, 0]
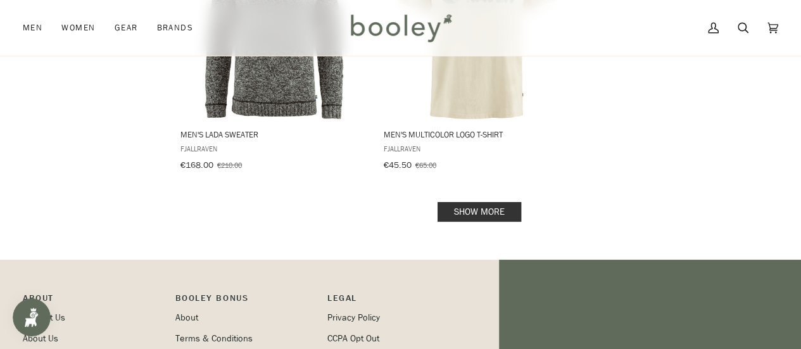
click at [496, 202] on link "Show more" at bounding box center [480, 212] width 84 height 20
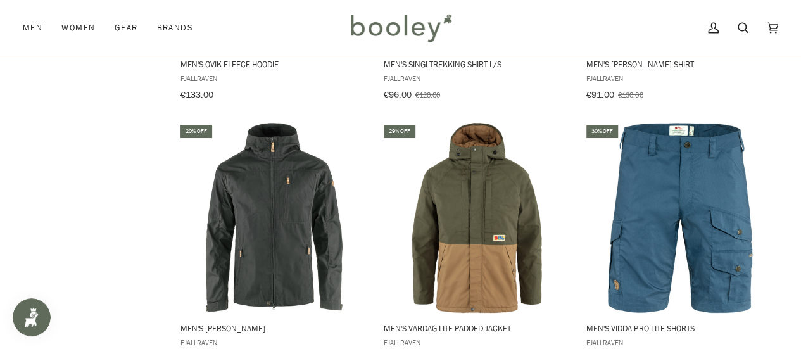
scroll to position [2330, 0]
